Goal: Navigation & Orientation: Find specific page/section

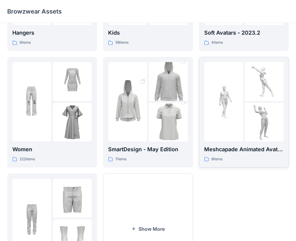
scroll to position [90, 0]
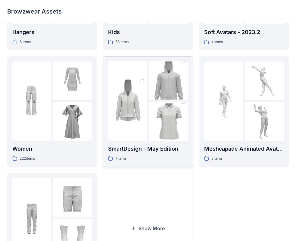
click at [151, 115] on img at bounding box center [168, 121] width 39 height 58
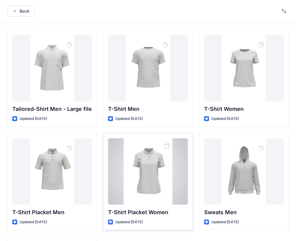
scroll to position [100, 0]
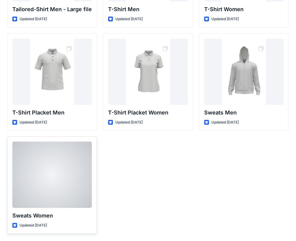
click at [60, 183] on div at bounding box center [51, 174] width 79 height 66
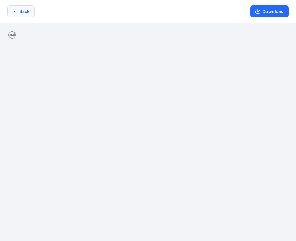
click at [19, 11] on button "Back" at bounding box center [20, 11] width 27 height 12
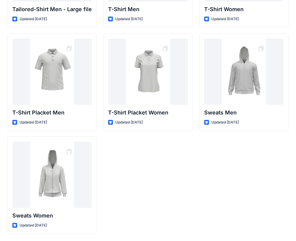
click at [4, 24] on div "Tailored-Shirt Men - Large file Updated [DATE] T-Shirt Placket Men Updated [DAT…" at bounding box center [148, 82] width 296 height 318
click at [210, 208] on div "T-Shirt Women Updated [DATE] Sweats Men Updated [DATE]" at bounding box center [244, 81] width 90 height 303
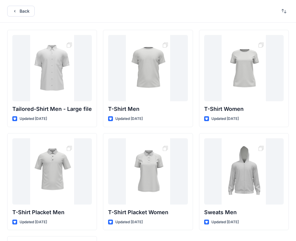
scroll to position [0, 0]
click at [24, 11] on button "Back" at bounding box center [20, 11] width 27 height 11
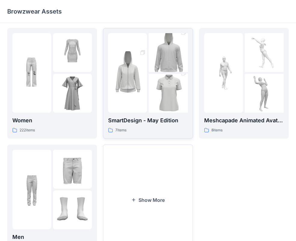
scroll to position [149, 0]
